Goal: Task Accomplishment & Management: Use online tool/utility

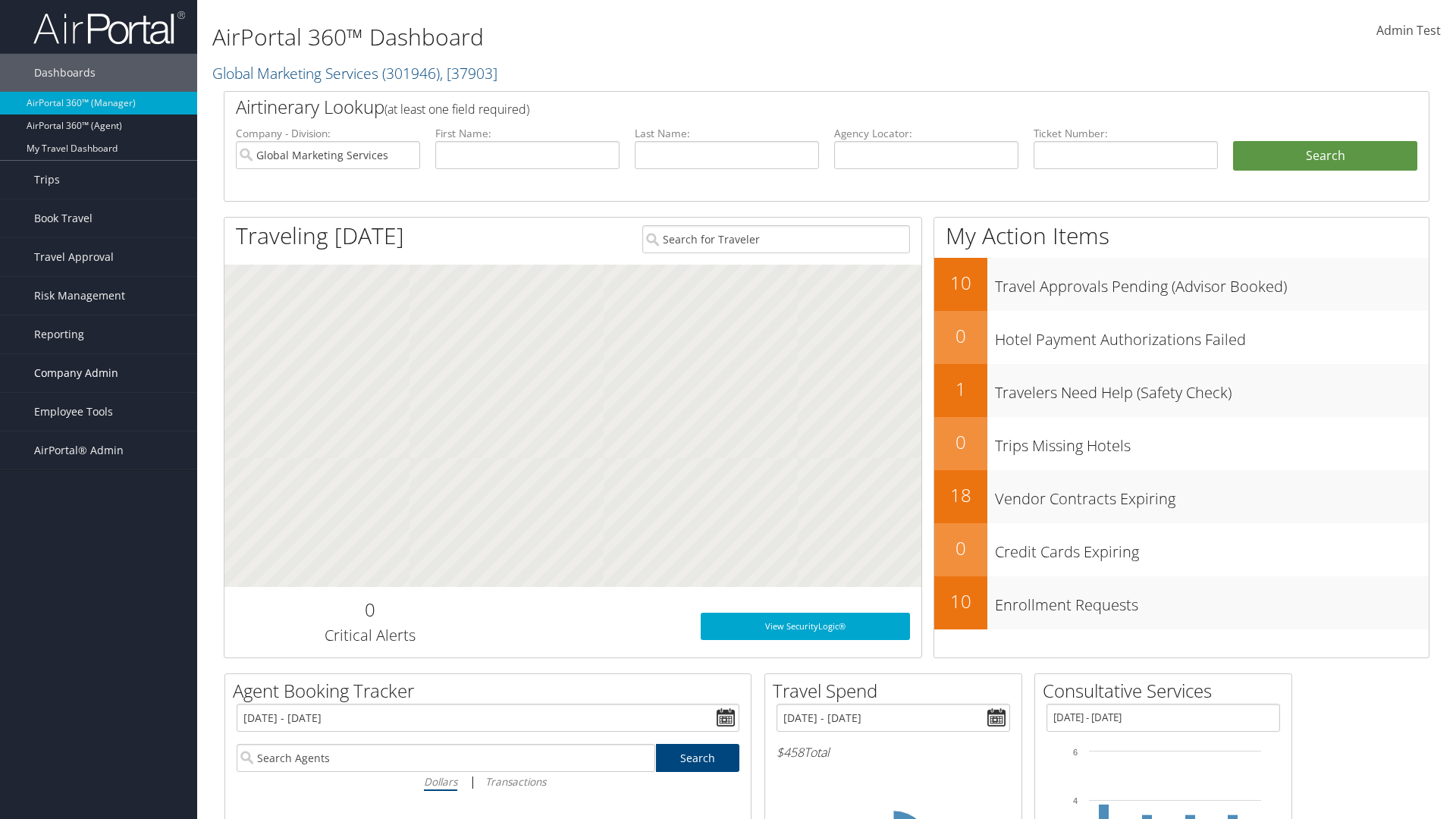
click at [99, 373] on span "Company Admin" at bounding box center [76, 373] width 84 height 38
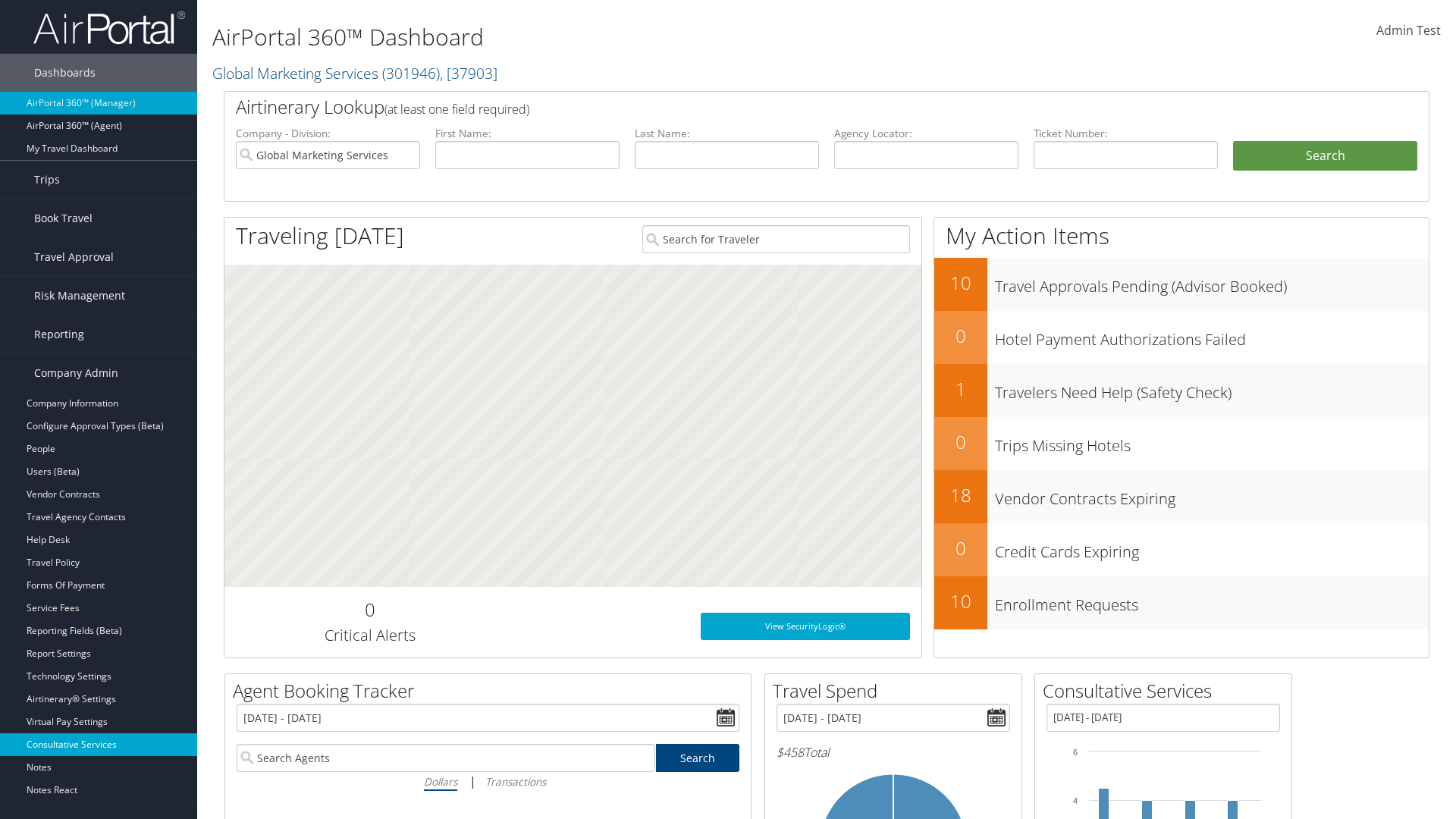
click at [99, 744] on link "Consultative Services" at bounding box center [98, 744] width 197 height 22
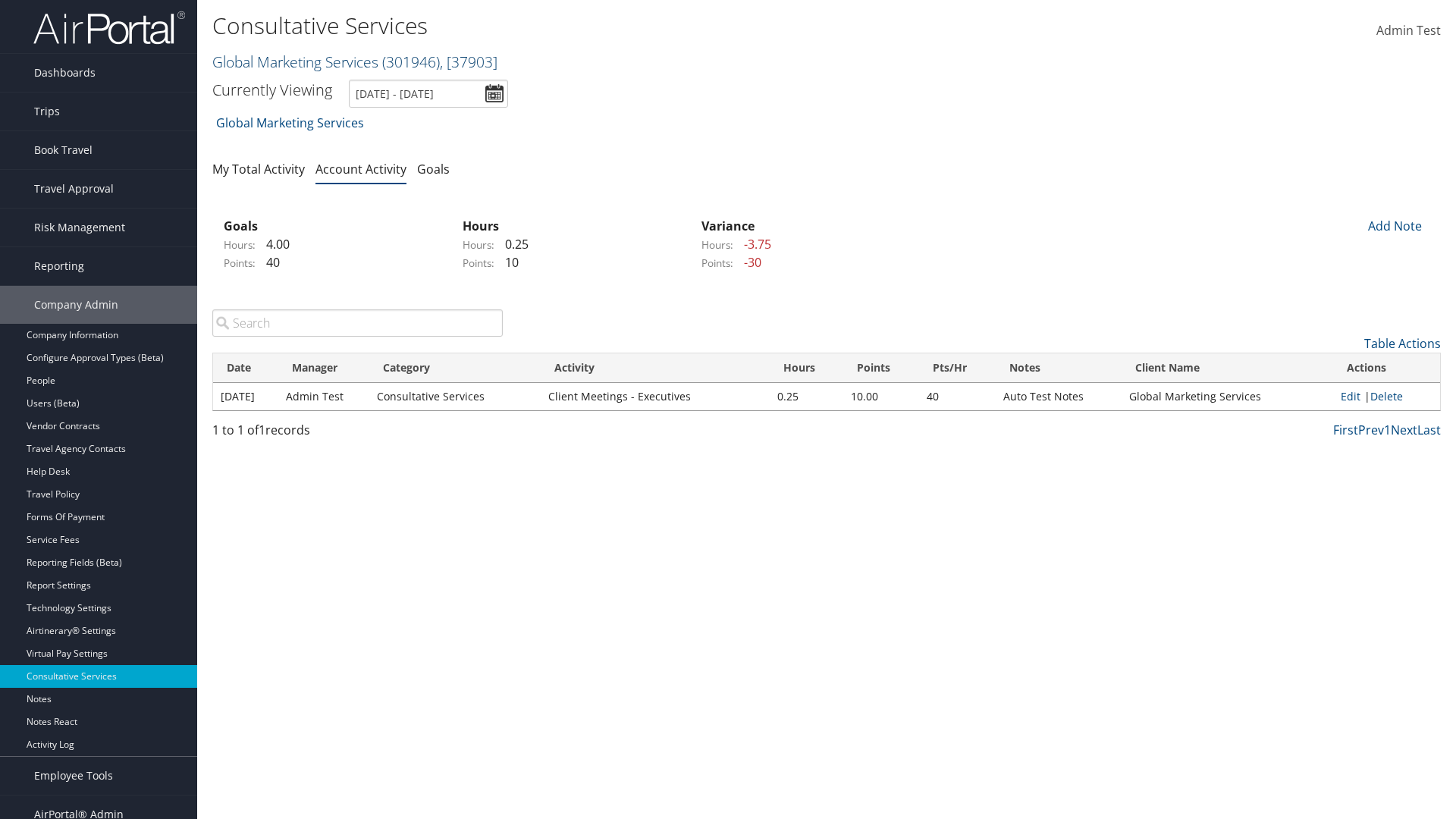
click at [293, 61] on link "Global Marketing Services ( 301946 ) , [ 37903 ]" at bounding box center [355, 62] width 285 height 21
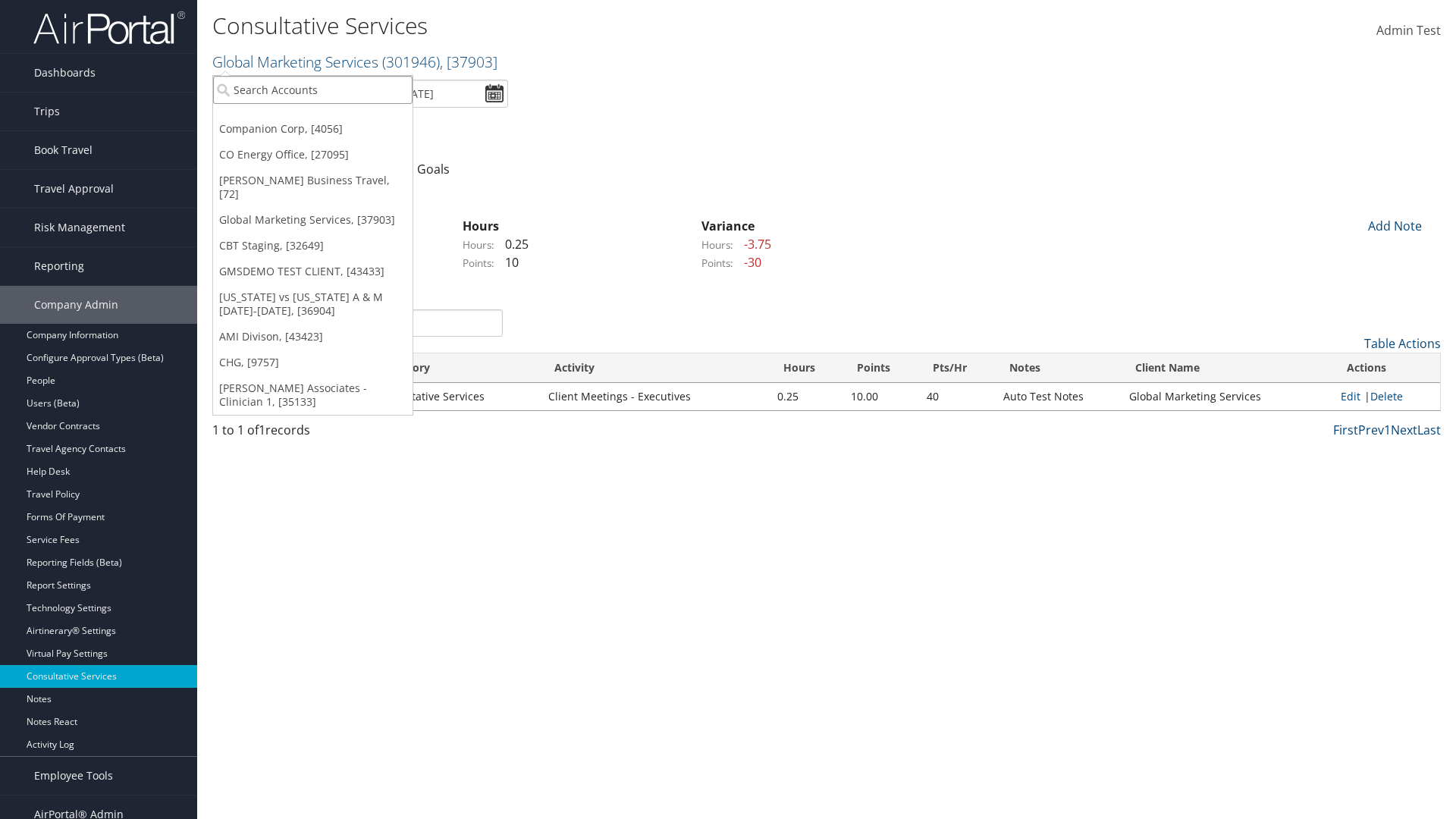
click at [313, 89] on input "search" at bounding box center [313, 89] width 199 height 28
type input "CBTSTG"
